Goal: Information Seeking & Learning: Learn about a topic

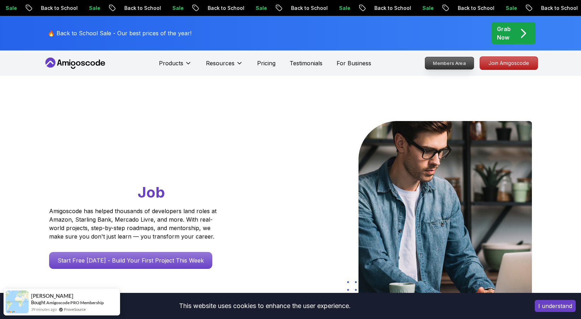
click at [290, 63] on p "Members Area" at bounding box center [449, 63] width 49 height 12
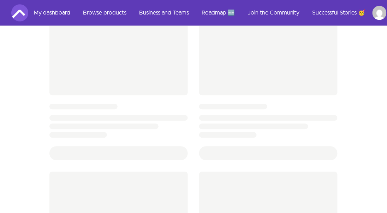
scroll to position [373, 0]
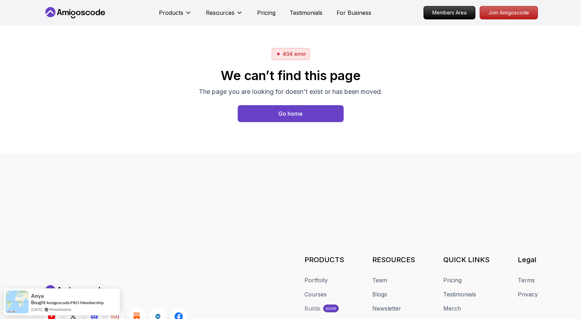
click at [91, 17] on icon at bounding box center [75, 12] width 64 height 11
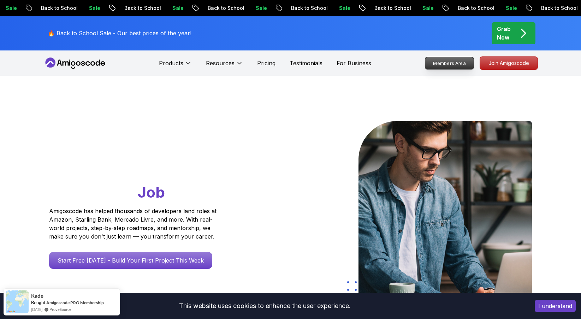
click at [464, 65] on p "Members Area" at bounding box center [449, 63] width 49 height 12
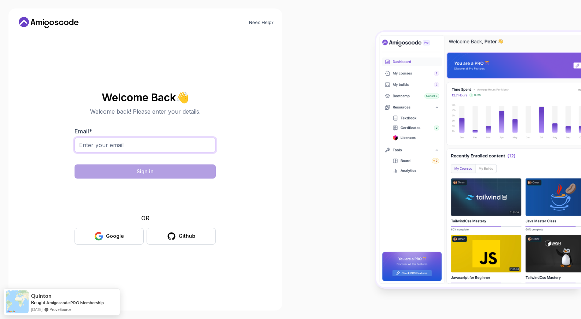
click at [110, 142] on input "Email *" at bounding box center [145, 145] width 141 height 15
click at [74, 191] on section "Welcome Back 👋 Welcome back! Please enter your details. Email * Sign in OR Goog…" at bounding box center [144, 168] width 237 height 167
click at [87, 226] on div "OR Google Github" at bounding box center [145, 229] width 141 height 31
click at [88, 231] on button "Google" at bounding box center [109, 236] width 69 height 17
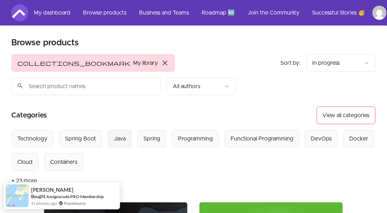
click at [119, 130] on button "Java" at bounding box center [120, 139] width 24 height 18
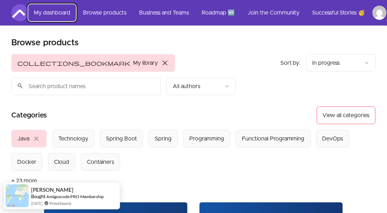
click at [46, 13] on link "My dashboard" at bounding box center [52, 12] width 48 height 17
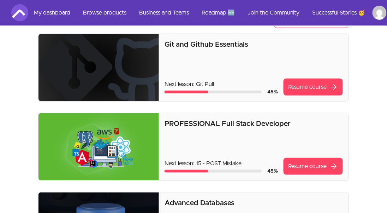
scroll to position [71, 0]
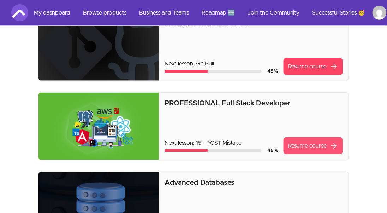
click at [320, 149] on link "Resume course arrow_forward" at bounding box center [313, 145] width 59 height 17
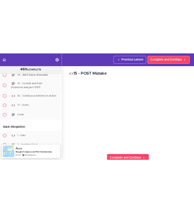
scroll to position [6550, 0]
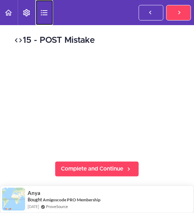
click at [42, 16] on icon "Course Sidebar" at bounding box center [44, 12] width 8 height 8
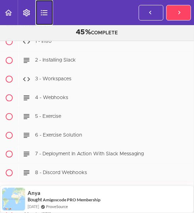
scroll to position [6446, 0]
